Goal: Find specific page/section: Find specific page/section

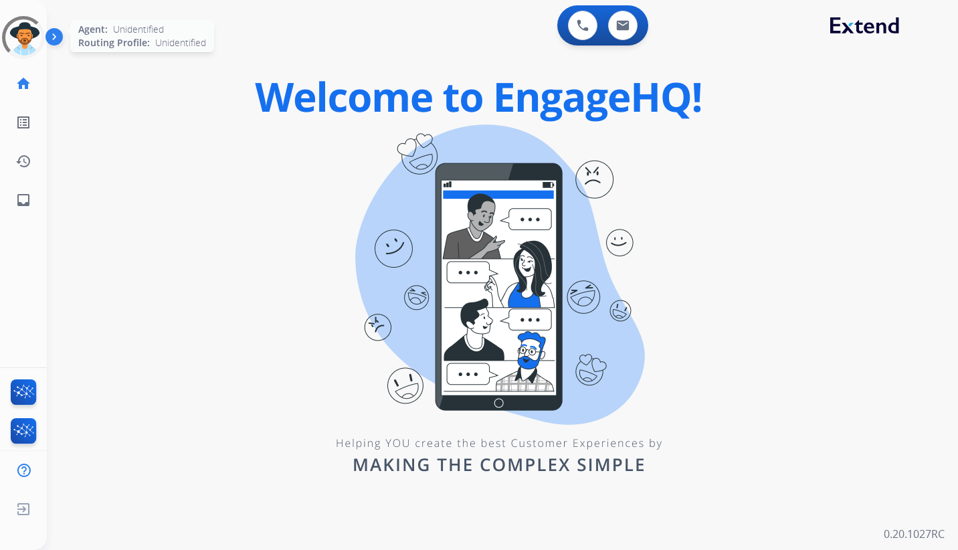
click at [28, 37] on div at bounding box center [23, 37] width 43 height 43
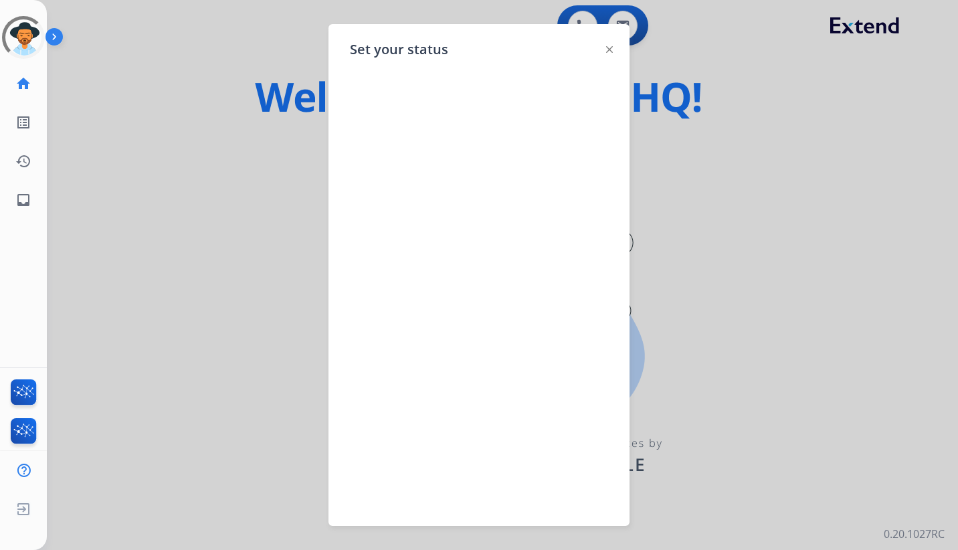
click at [491, 249] on div at bounding box center [479, 282] width 258 height 422
click at [491, 290] on div at bounding box center [479, 282] width 258 height 422
drag, startPoint x: 442, startPoint y: 242, endPoint x: 458, endPoint y: 212, distance: 33.5
click at [443, 235] on div at bounding box center [479, 282] width 258 height 422
drag, startPoint x: 477, startPoint y: 188, endPoint x: 485, endPoint y: 178, distance: 12.4
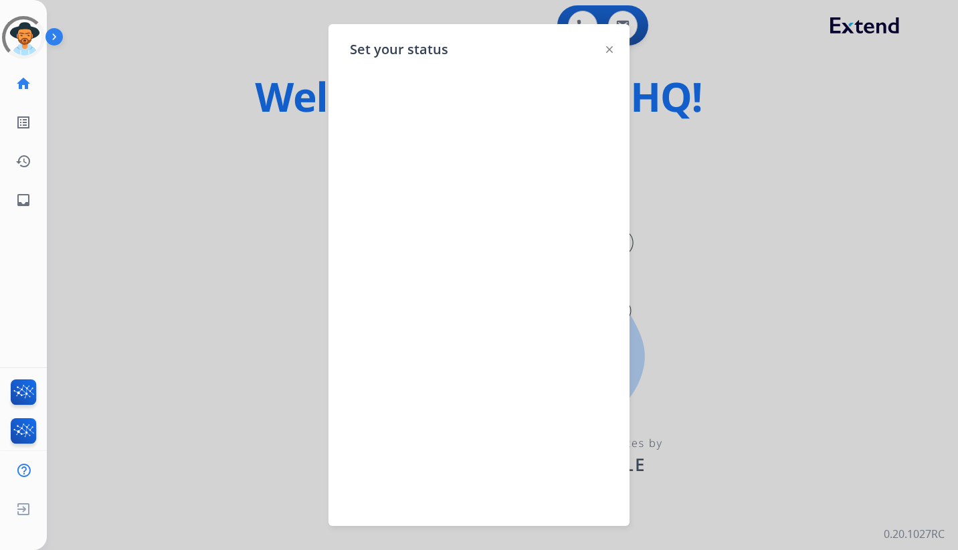
click at [482, 182] on div at bounding box center [479, 282] width 258 height 422
drag, startPoint x: 491, startPoint y: 155, endPoint x: 491, endPoint y: 142, distance: 13.4
click at [491, 142] on div at bounding box center [479, 282] width 258 height 422
drag, startPoint x: 483, startPoint y: 120, endPoint x: 481, endPoint y: 103, distance: 16.9
click at [481, 108] on div at bounding box center [479, 282] width 258 height 422
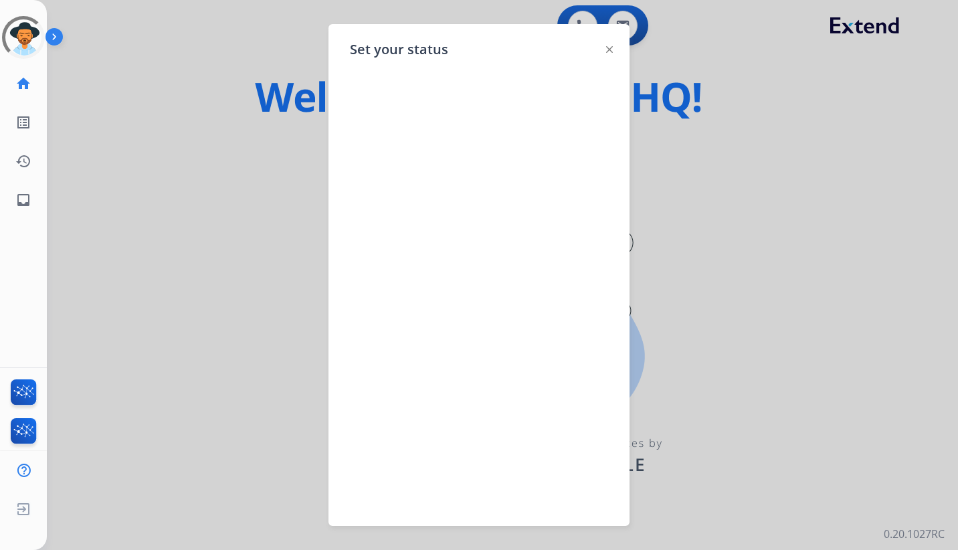
click at [528, 57] on div "Set your status" at bounding box center [479, 275] width 301 height 502
click at [609, 50] on img at bounding box center [609, 49] width 7 height 7
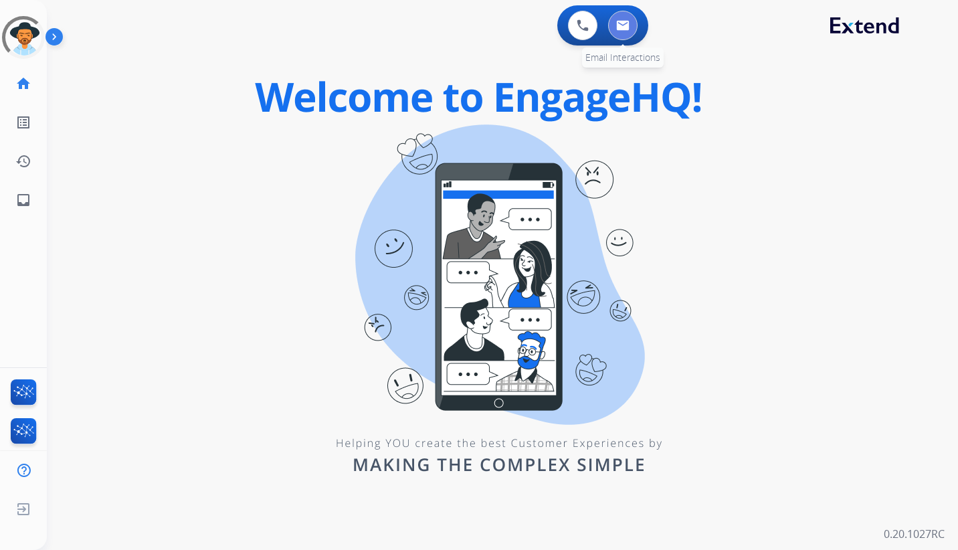
click at [624, 26] on img at bounding box center [622, 25] width 13 height 11
